Goal: Task Accomplishment & Management: Complete application form

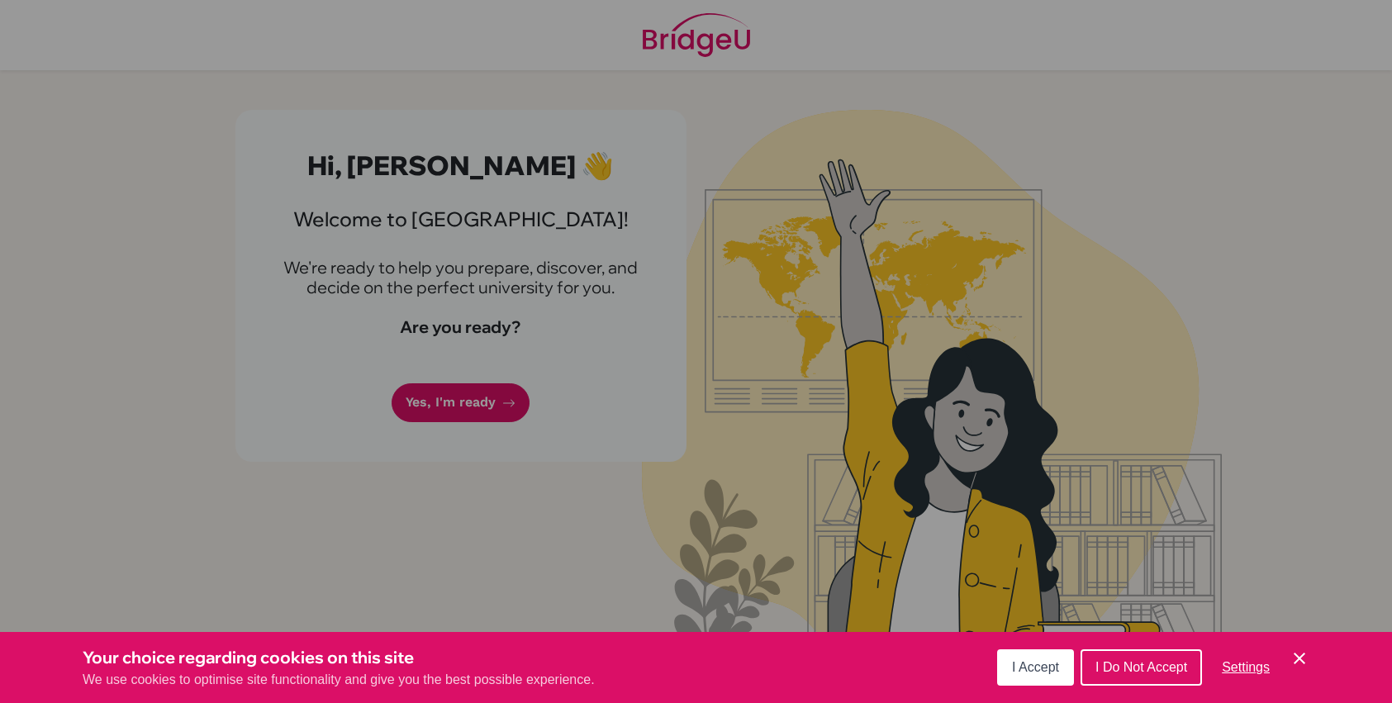
click at [683, 381] on div "Cookie Preferences" at bounding box center [696, 351] width 1392 height 703
click at [1153, 672] on span "I Do Not Accept" at bounding box center [1141, 667] width 92 height 14
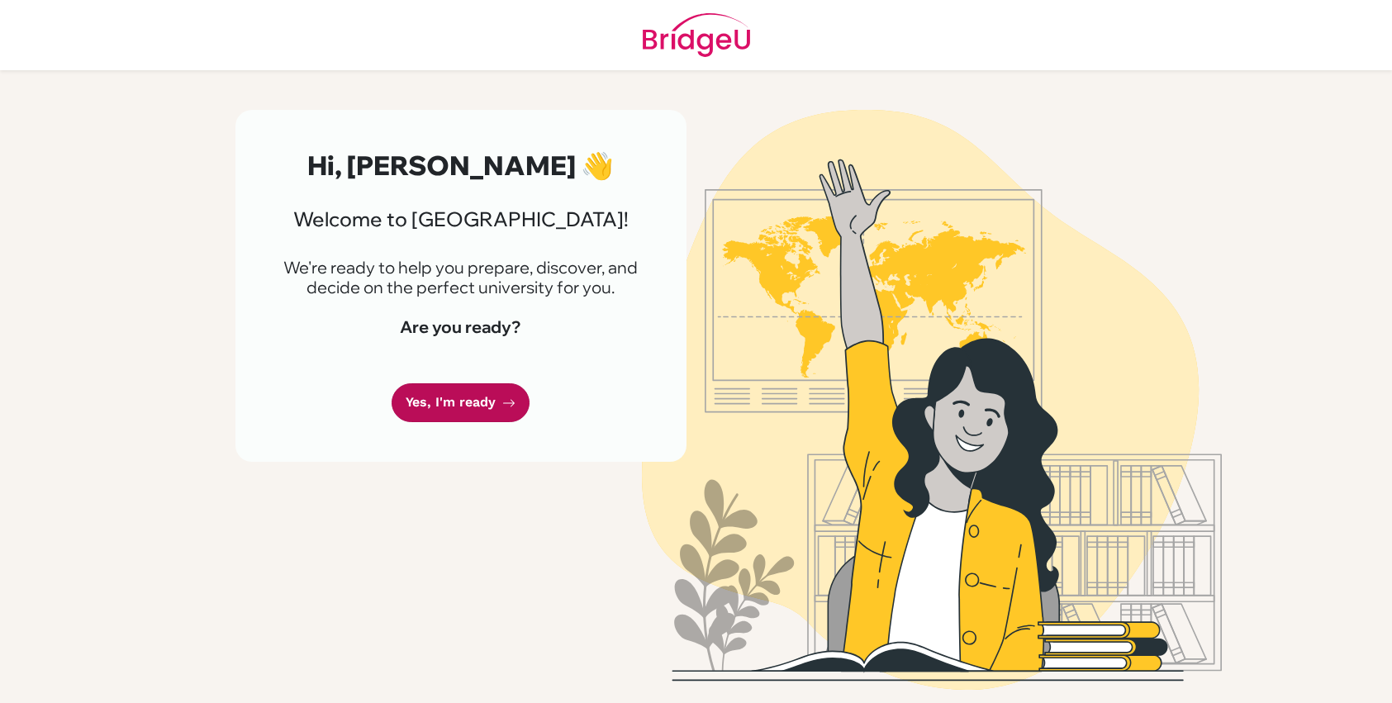
click at [490, 408] on link "Yes, I'm ready" at bounding box center [460, 402] width 138 height 39
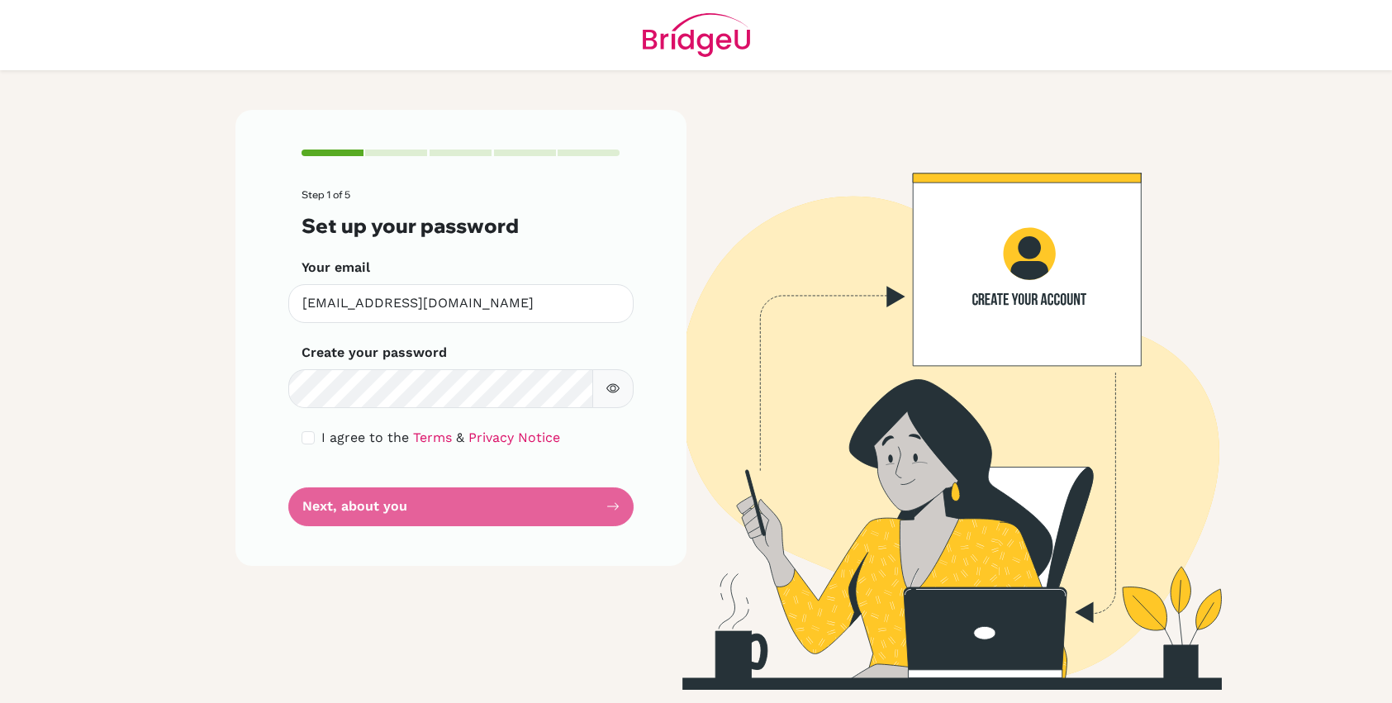
click at [403, 506] on form "Step 1 of 5 Set up your password Your email [EMAIL_ADDRESS][DOMAIN_NAME] Invali…" at bounding box center [460, 357] width 319 height 336
click at [335, 477] on form "Step 1 of 5 Set up your password Your email [EMAIL_ADDRESS][DOMAIN_NAME] Invali…" at bounding box center [460, 357] width 319 height 336
click at [308, 438] on input "checkbox" at bounding box center [307, 437] width 13 height 13
checkbox input "true"
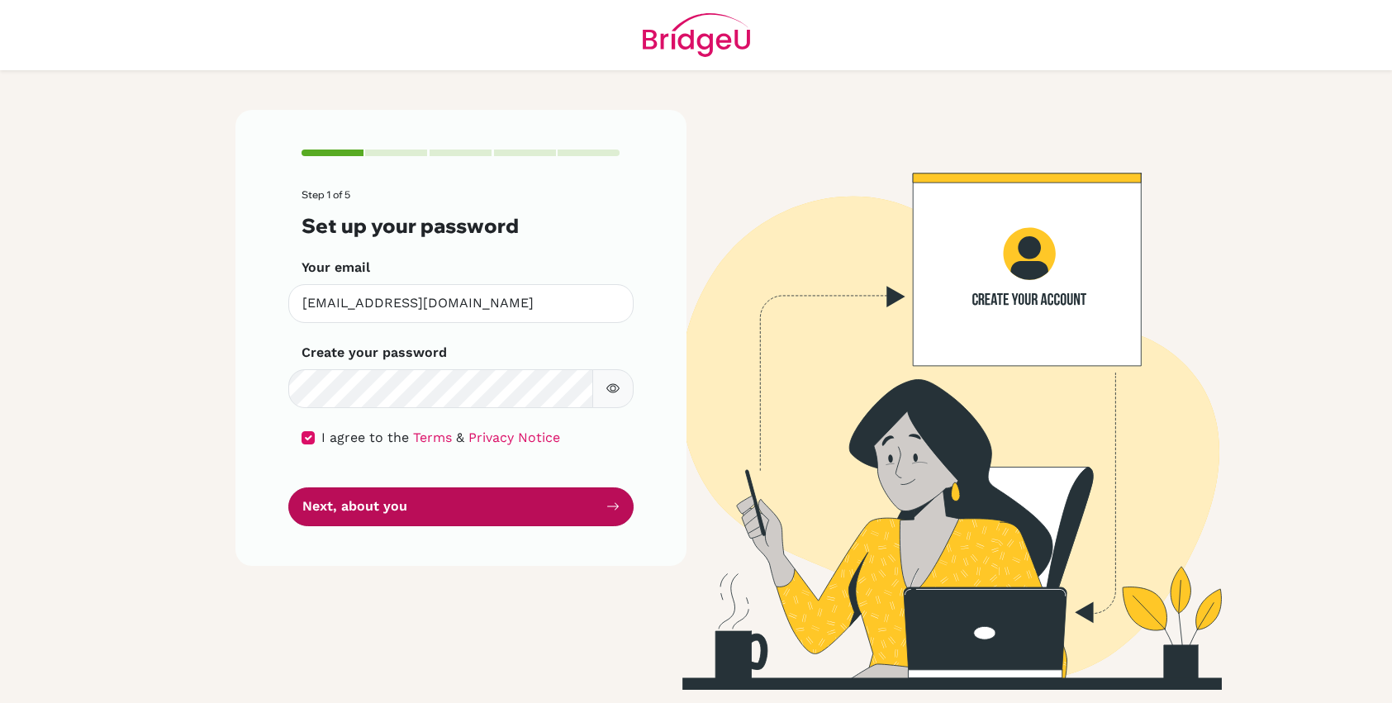
click at [582, 501] on button "Next, about you" at bounding box center [460, 506] width 345 height 39
